Goal: Find specific fact: Find specific page/section

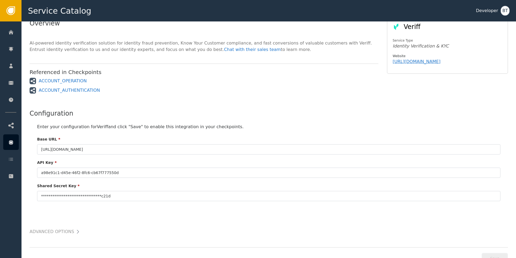
scroll to position [70, 0]
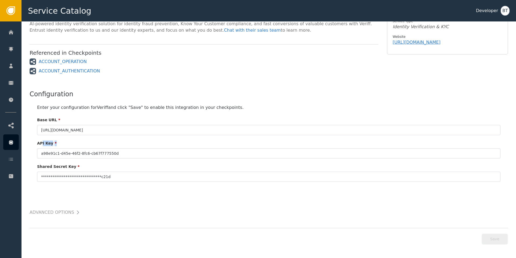
drag, startPoint x: 42, startPoint y: 142, endPoint x: 67, endPoint y: 144, distance: 24.2
click at [67, 144] on div "API Key *" at bounding box center [268, 145] width 463 height 8
click at [135, 155] on input "a98e91c1-d45e-46f2-8fc6-cb67f777550d" at bounding box center [268, 153] width 463 height 10
click at [68, 154] on input "a98e91c1-d45e-46f2-8fc6-cb67f777550d" at bounding box center [268, 153] width 463 height 10
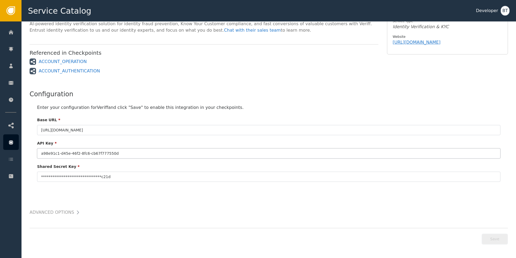
click at [85, 154] on input "a98e91c1-d45e-46f2-8fc6-cb67f777550d" at bounding box center [268, 153] width 463 height 10
click at [124, 141] on div "API Key *" at bounding box center [268, 145] width 463 height 8
